Goal: Find specific page/section: Find specific page/section

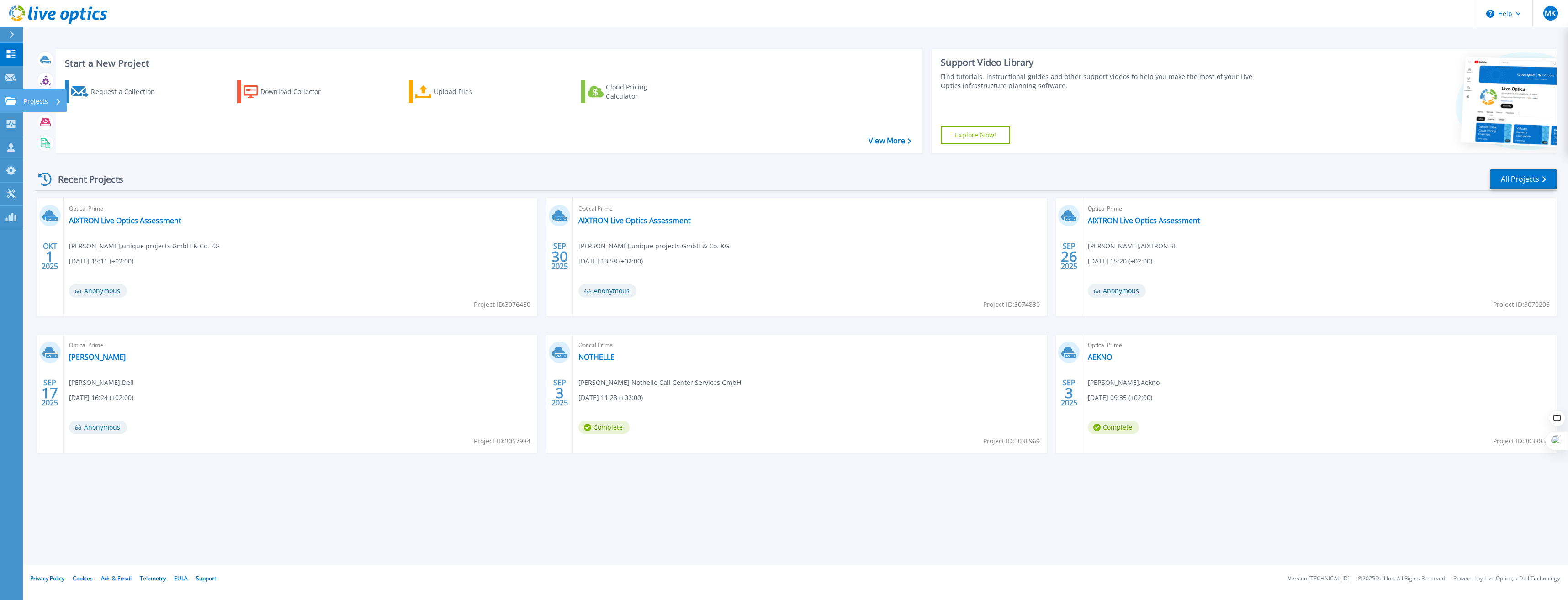
click at [12, 105] on icon at bounding box center [11, 100] width 11 height 8
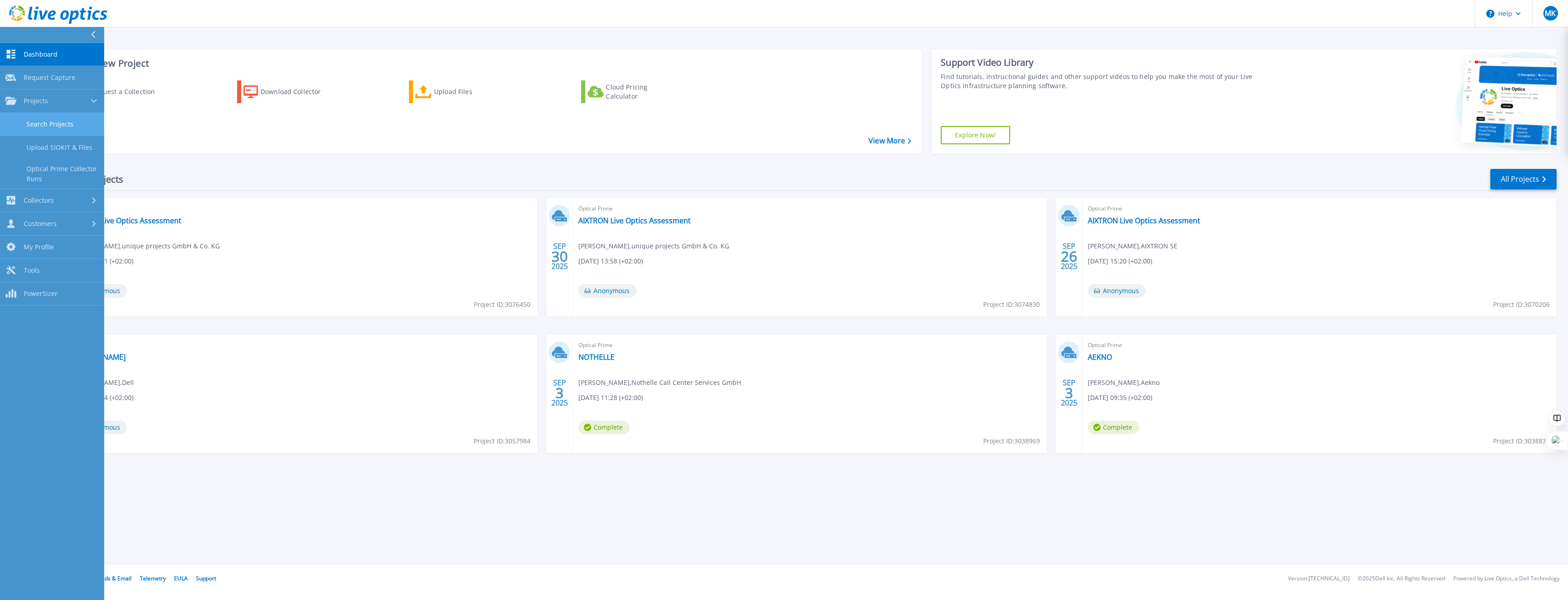
click at [52, 126] on link "Search Projects" at bounding box center [52, 124] width 104 height 23
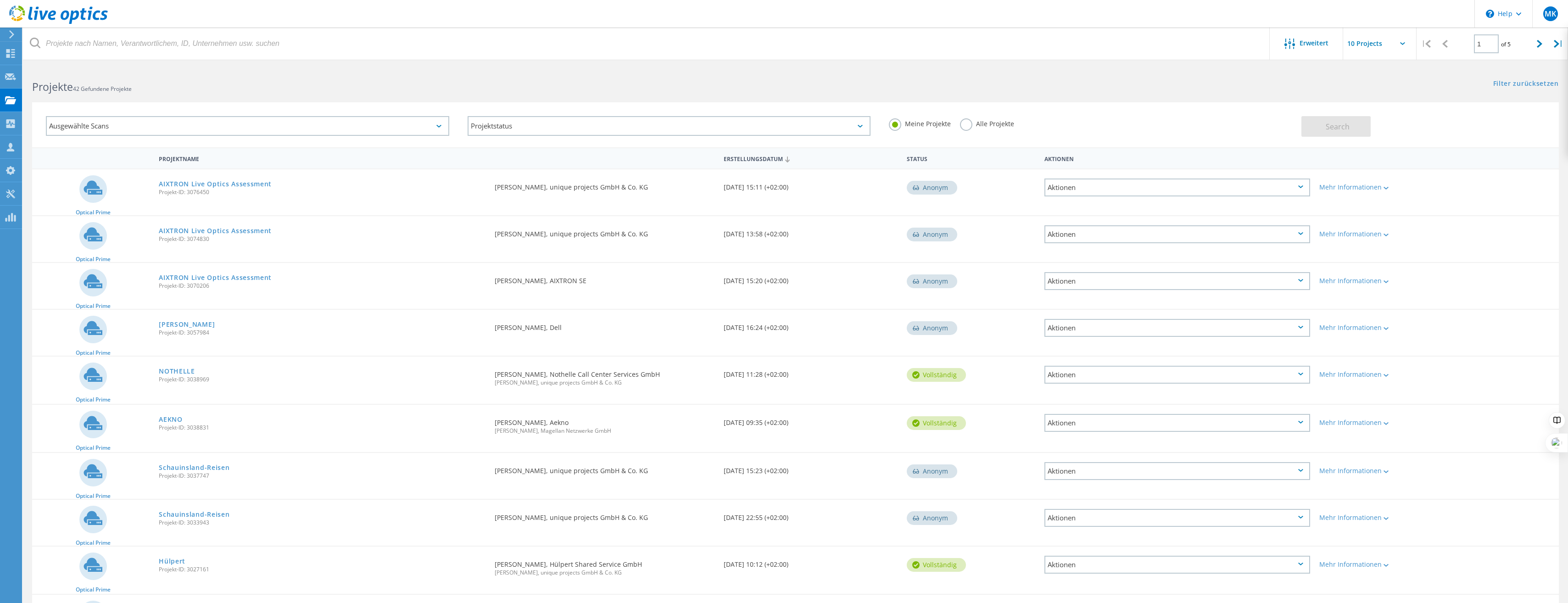
click at [966, 123] on label "Alle Projekte" at bounding box center [987, 123] width 54 height 9
click at [0, 0] on input "Alle Projekte" at bounding box center [0, 0] width 0 height 0
click at [1327, 111] on div "Search" at bounding box center [1428, 122] width 253 height 30
click at [1327, 120] on button "Search" at bounding box center [1336, 127] width 69 height 21
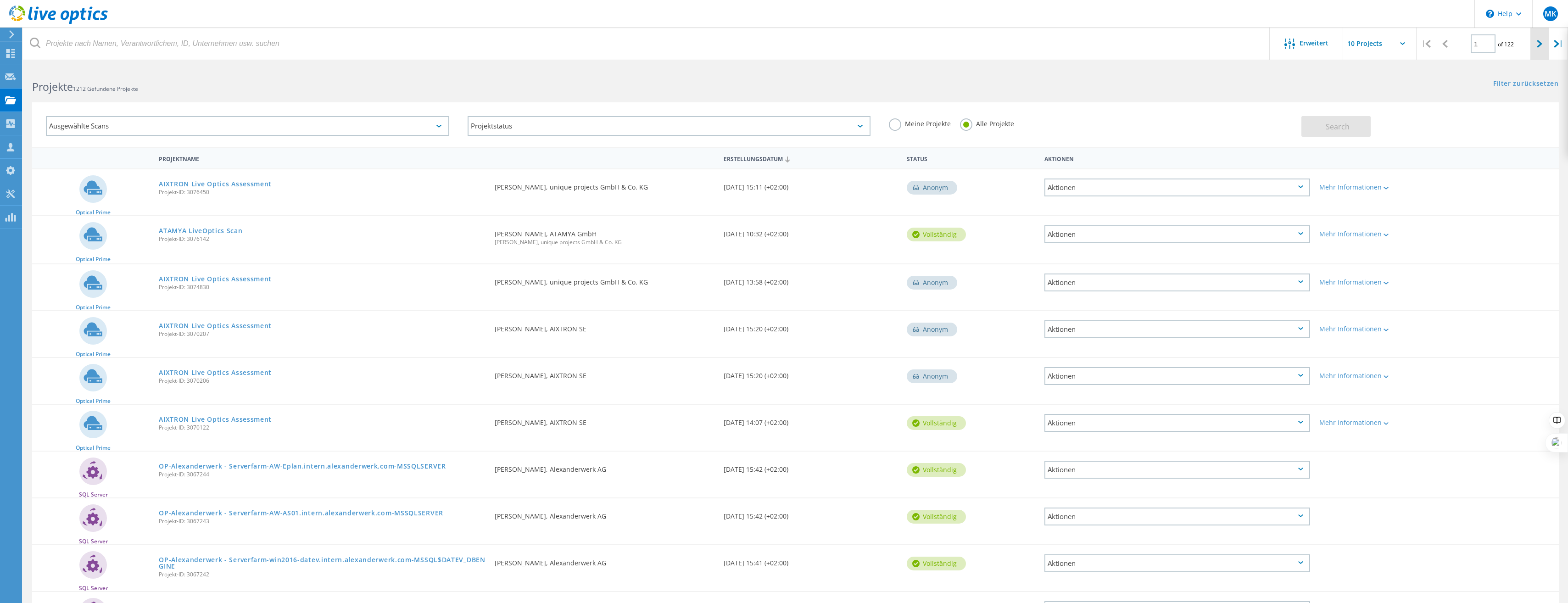
click at [1537, 44] on icon at bounding box center [1539, 43] width 6 height 8
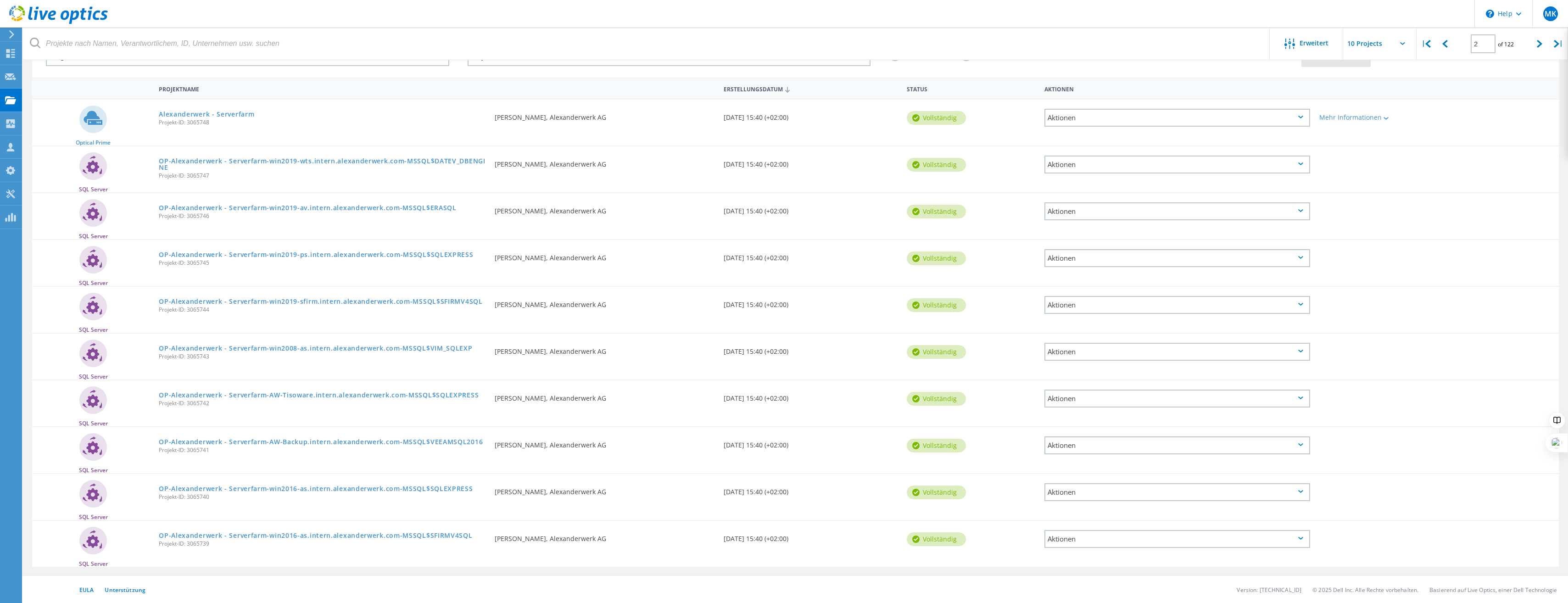
scroll to position [70, 0]
click at [1534, 42] on div at bounding box center [1539, 43] width 19 height 32
type input "3"
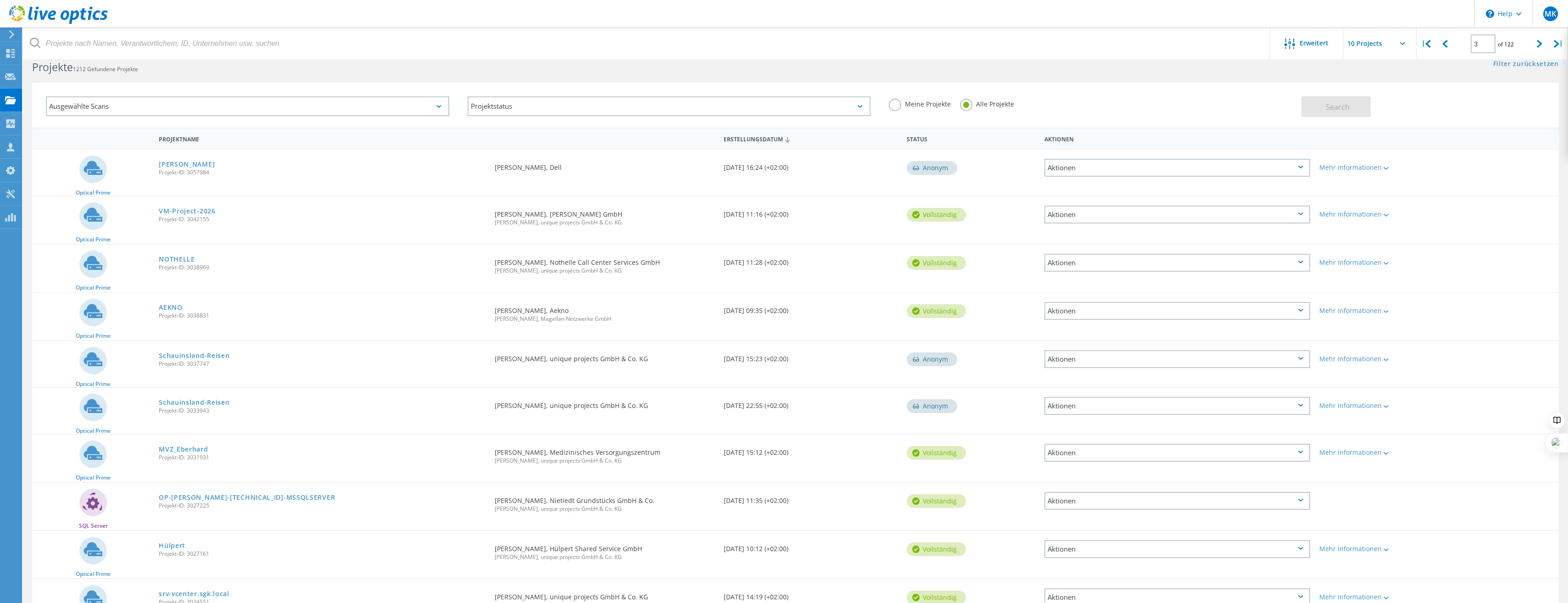
scroll to position [0, 0]
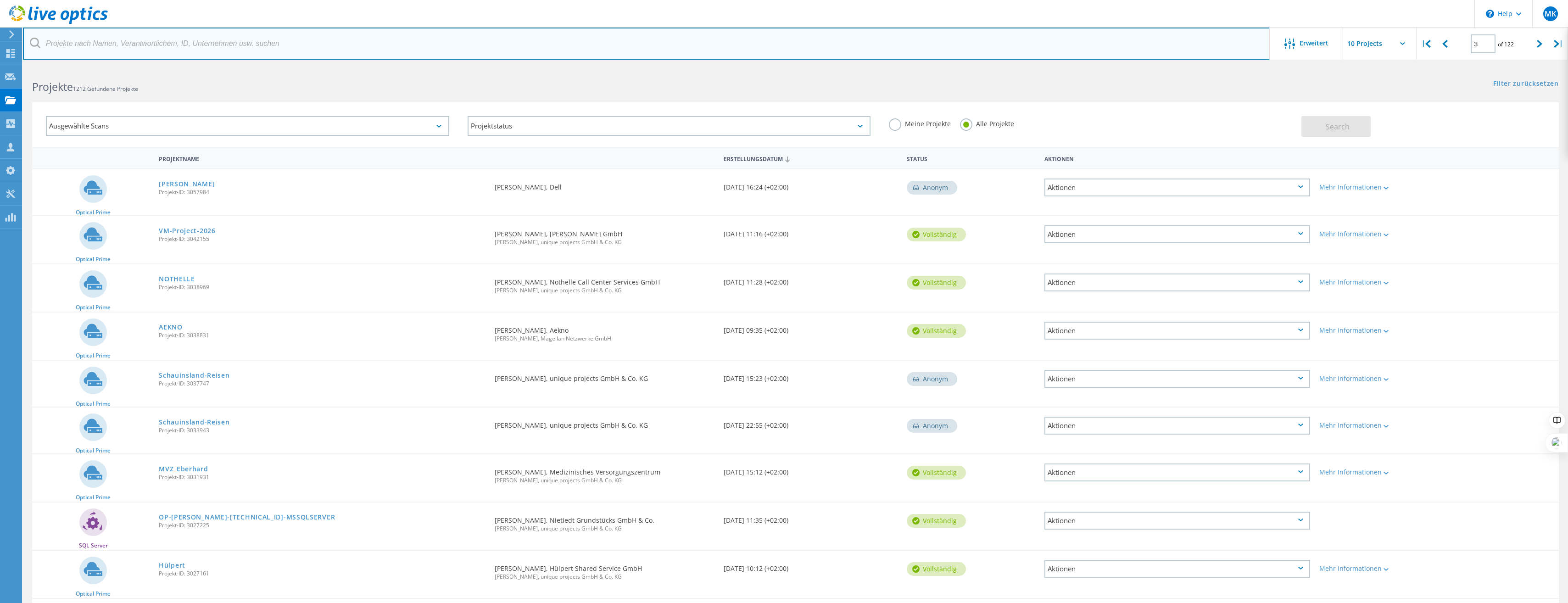
click at [303, 45] on input "text" at bounding box center [647, 43] width 1247 height 32
type input "vbw"
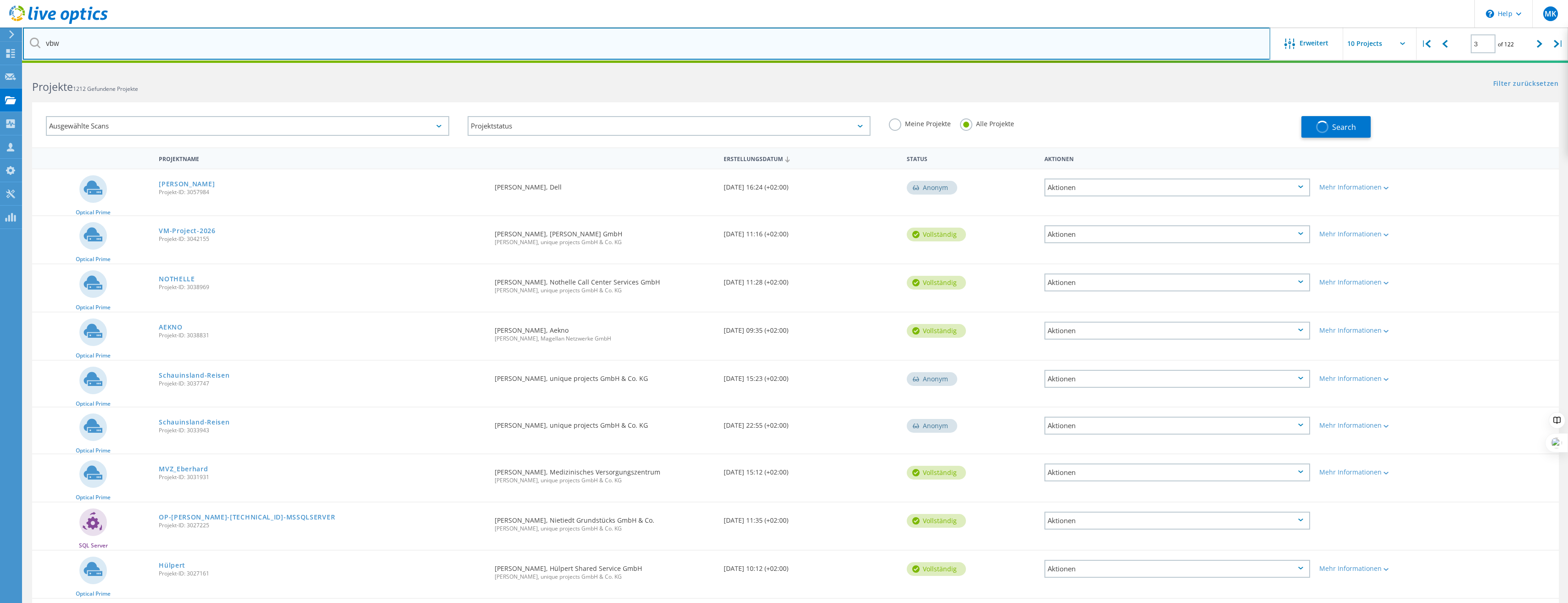
type input "1"
